Goal: Navigation & Orientation: Find specific page/section

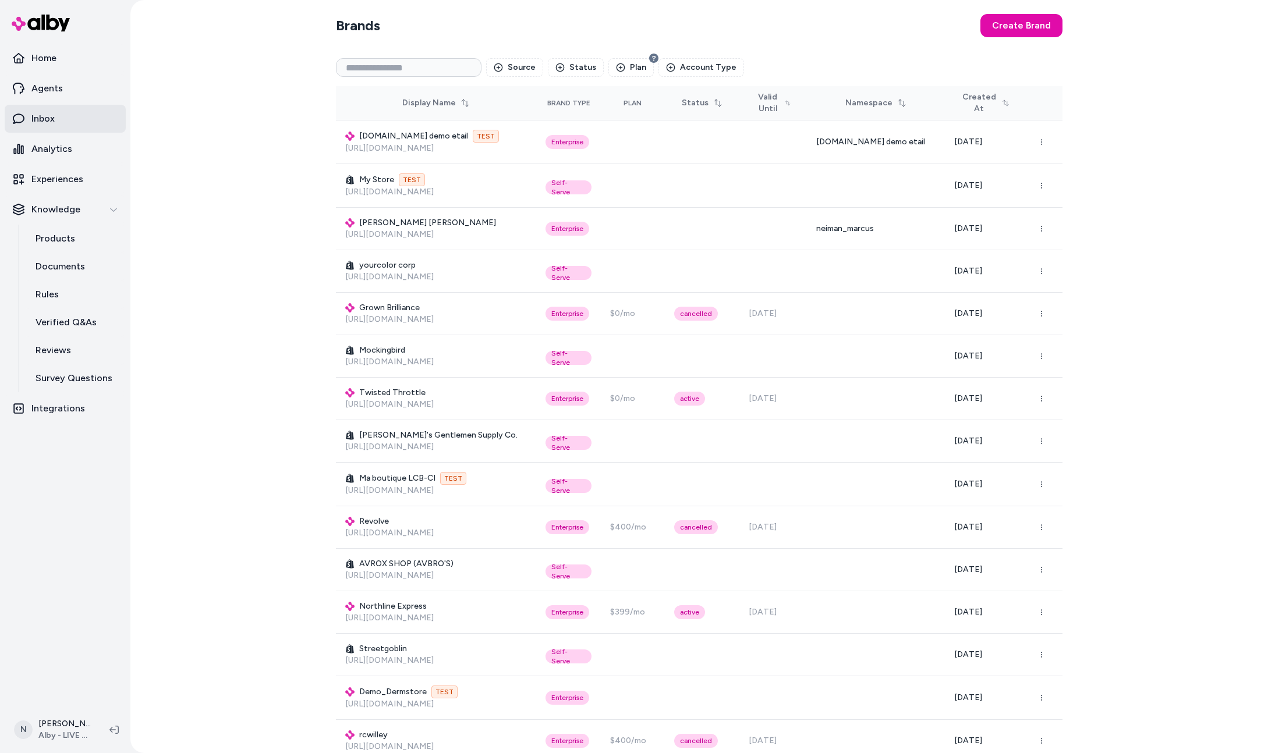
click at [47, 112] on p "Inbox" at bounding box center [42, 119] width 23 height 14
click at [54, 150] on p "Analytics" at bounding box center [51, 149] width 41 height 14
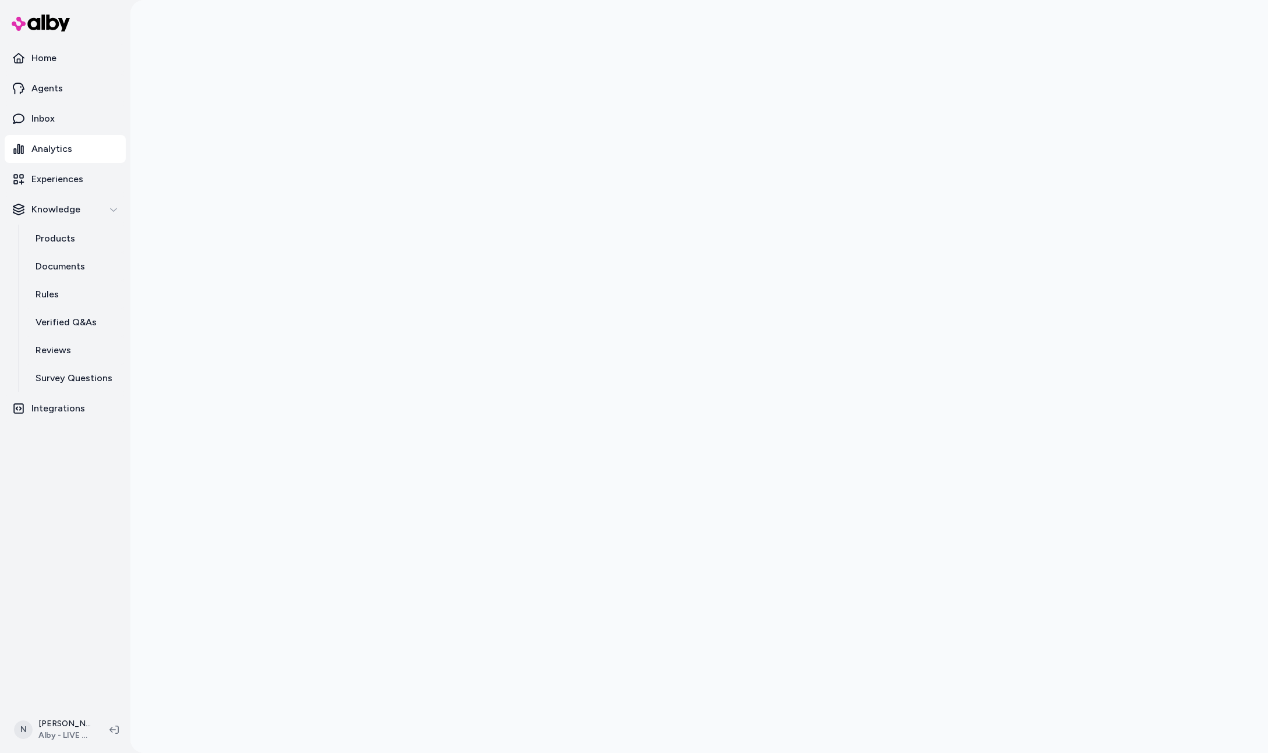
click at [56, 727] on html "Home Agents Inbox Analytics Experiences Knowledge Products Documents Rules Veri…" at bounding box center [634, 376] width 1268 height 753
click at [91, 565] on div "Shortcuts ⌘K" at bounding box center [147, 563] width 271 height 28
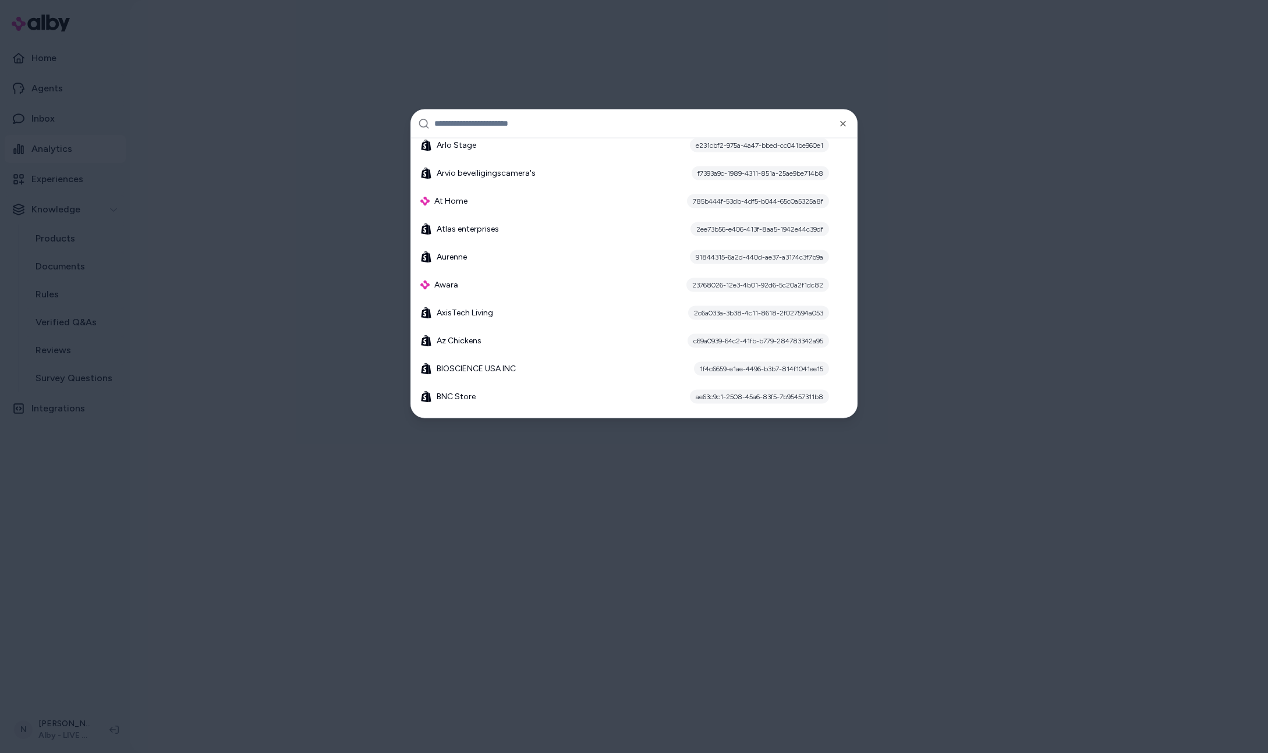
scroll to position [1267, 0]
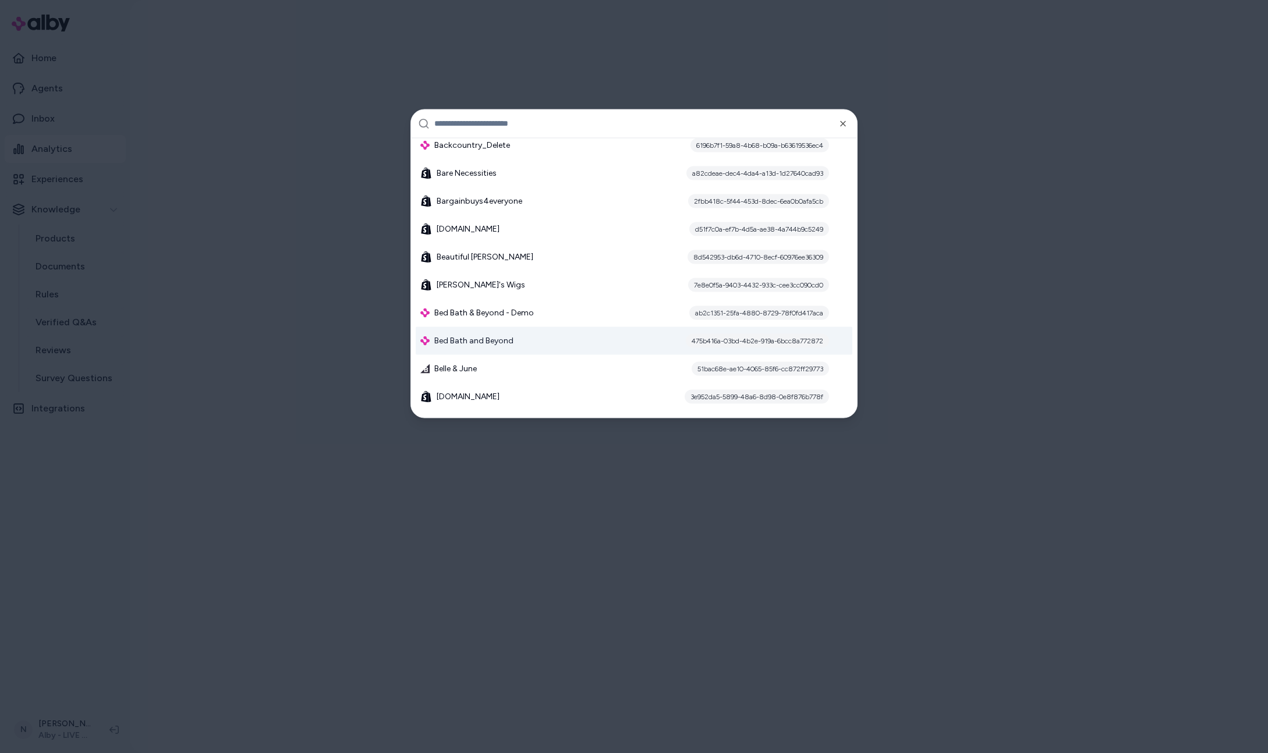
click at [506, 340] on span "Bed Bath and Beyond" at bounding box center [473, 341] width 79 height 12
